Goal: Information Seeking & Learning: Learn about a topic

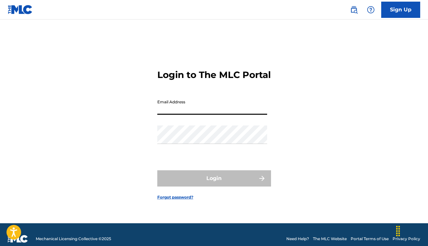
type input "[EMAIL_ADDRESS][DOMAIN_NAME]"
click at [214, 184] on button "Login" at bounding box center [214, 178] width 114 height 16
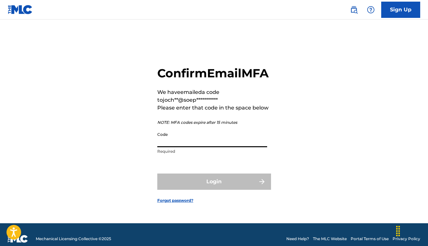
click at [170, 147] on input "Code" at bounding box center [212, 138] width 110 height 19
paste input "240386"
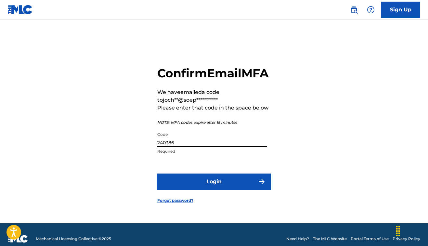
type input "240386"
click at [203, 190] on button "Login" at bounding box center [214, 181] width 114 height 16
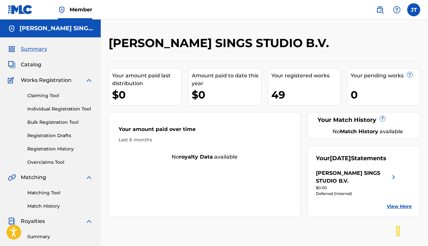
click at [38, 65] on span "Catalog" at bounding box center [31, 65] width 20 height 8
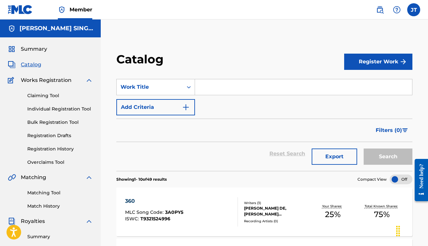
click at [218, 87] on input "Search Form" at bounding box center [303, 87] width 217 height 16
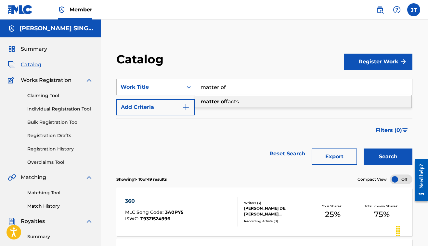
type input "matter of facts"
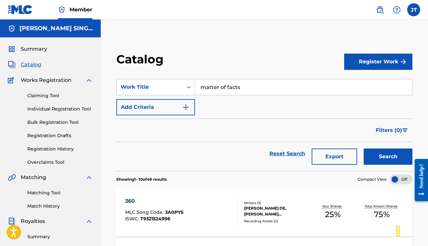
click at [389, 157] on button "Search" at bounding box center [388, 156] width 49 height 16
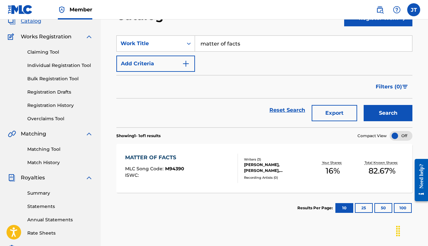
scroll to position [59, 0]
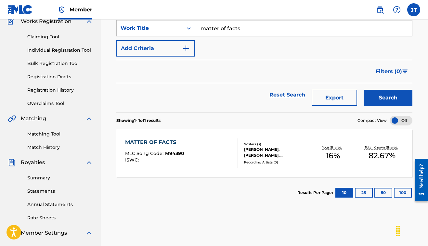
click at [167, 140] on div "MATTER OF FACTS" at bounding box center [154, 142] width 59 height 8
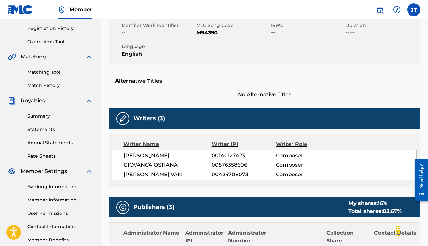
scroll to position [121, 0]
